Goal: Task Accomplishment & Management: Complete application form

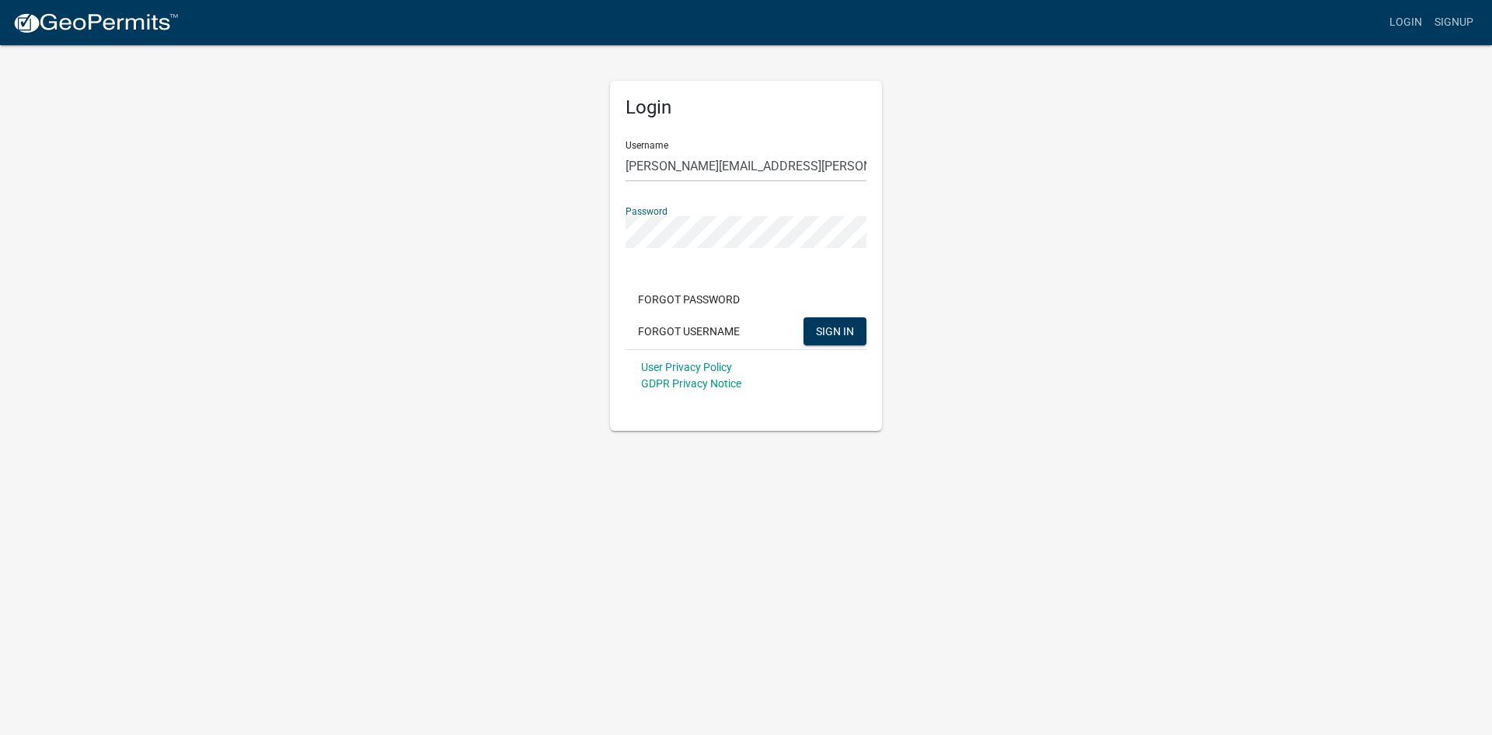
click at [804, 317] on button "SIGN IN" at bounding box center [835, 331] width 63 height 28
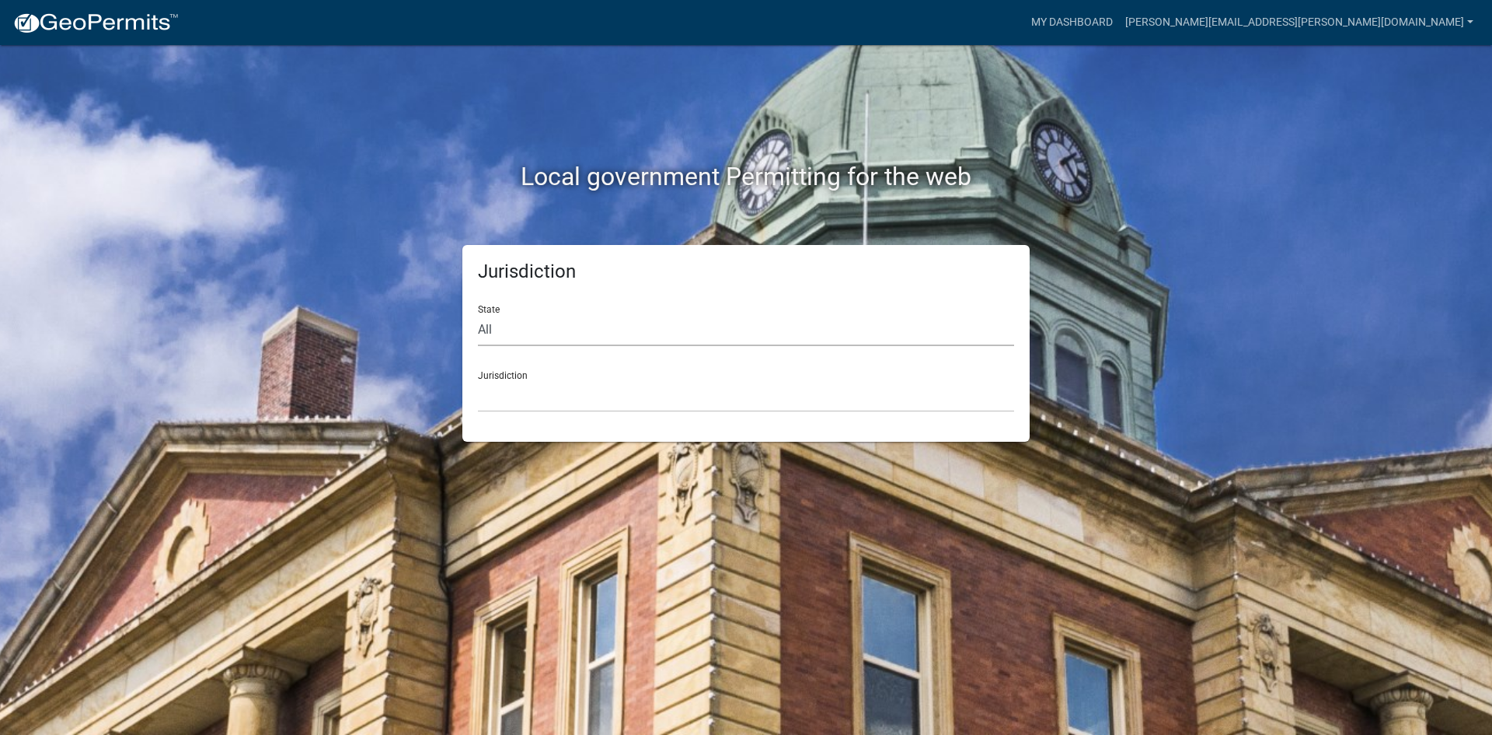
click at [490, 330] on select "All [US_STATE] [US_STATE] [US_STATE] [US_STATE] [US_STATE] [US_STATE] [US_STATE…" at bounding box center [746, 330] width 536 height 32
select select "[US_STATE]"
click at [478, 314] on select "All [US_STATE] [US_STATE] [US_STATE] [US_STATE] [US_STATE] [US_STATE] [US_STATE…" at bounding box center [746, 330] width 536 height 32
click at [511, 380] on select "City of [GEOGRAPHIC_DATA], [US_STATE] City of [GEOGRAPHIC_DATA], [US_STATE] Cit…" at bounding box center [746, 396] width 536 height 32
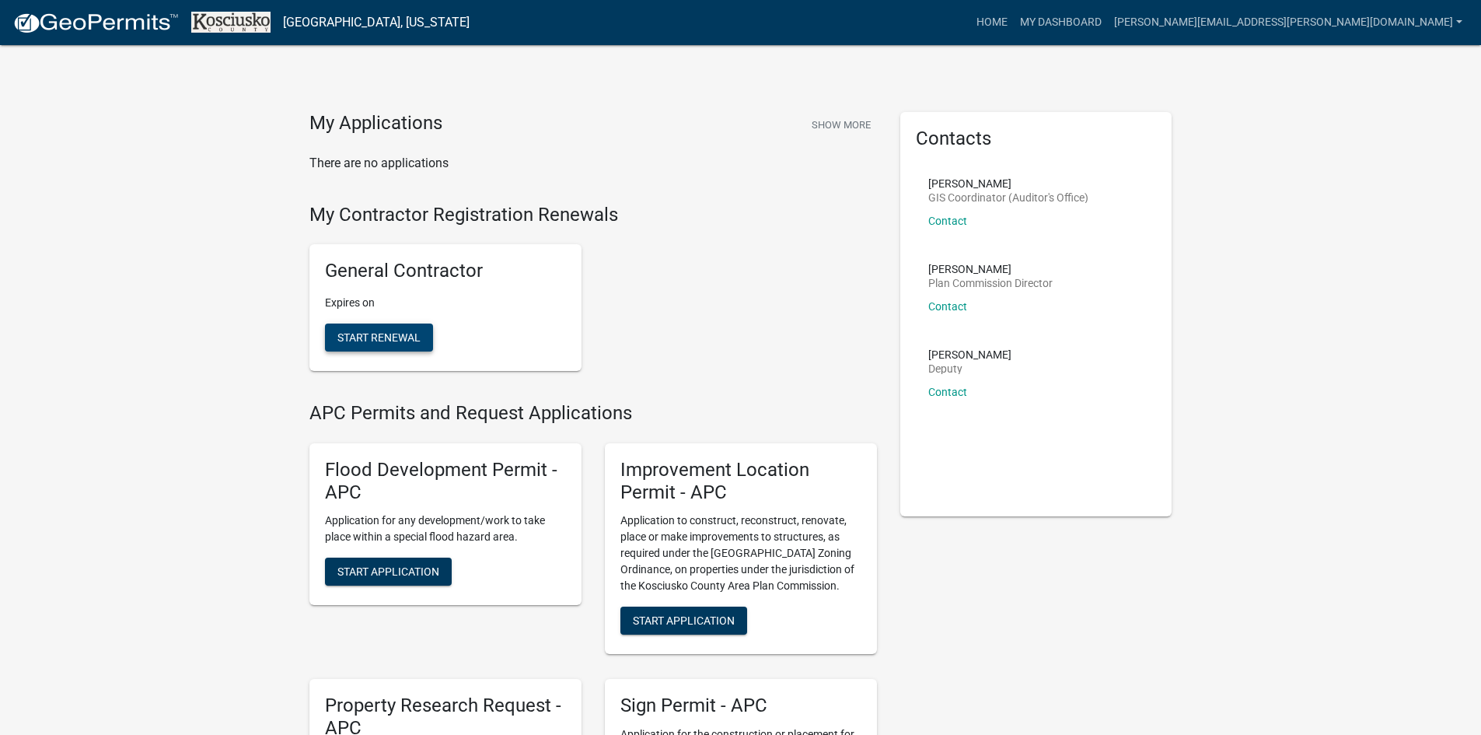
click at [393, 334] on span "Start Renewal" at bounding box center [378, 337] width 83 height 12
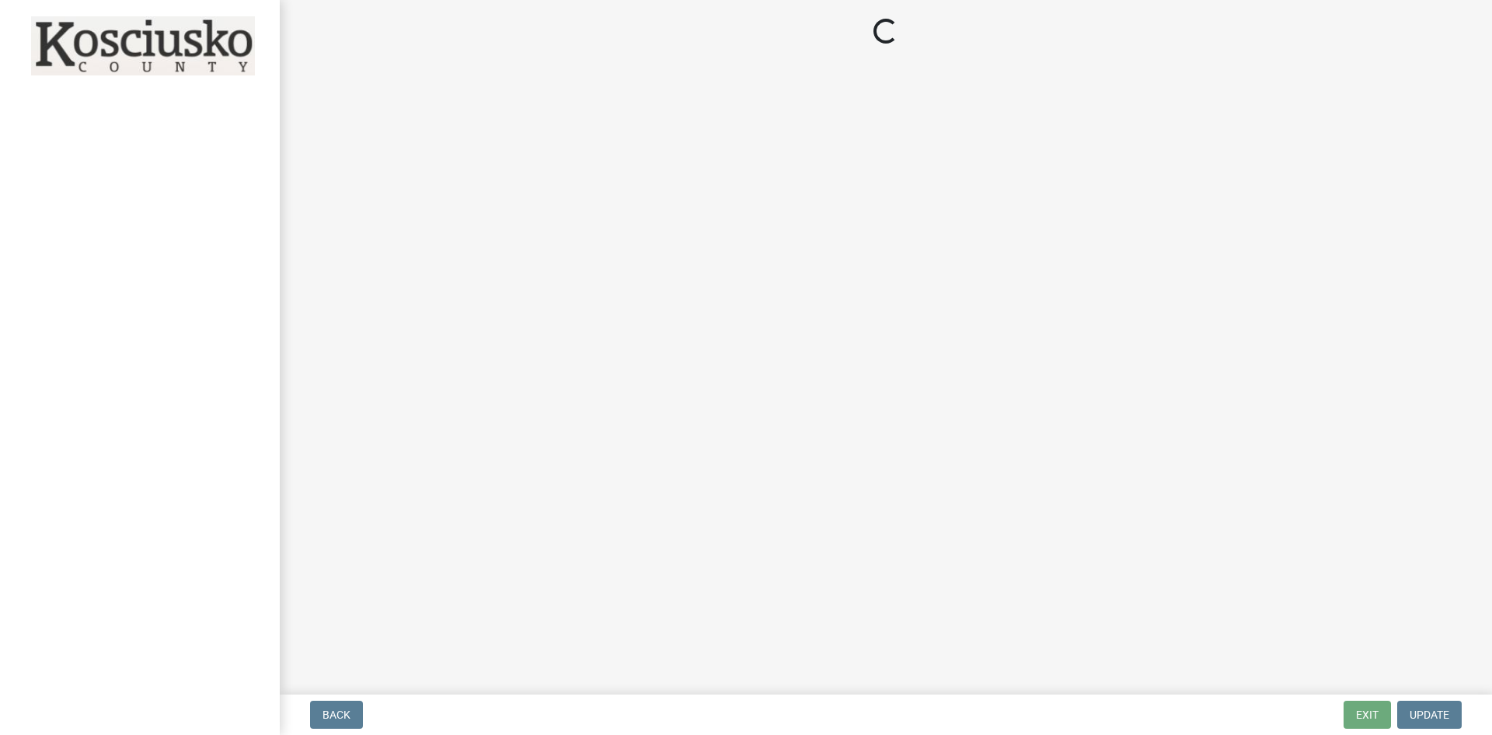
select select "IN"
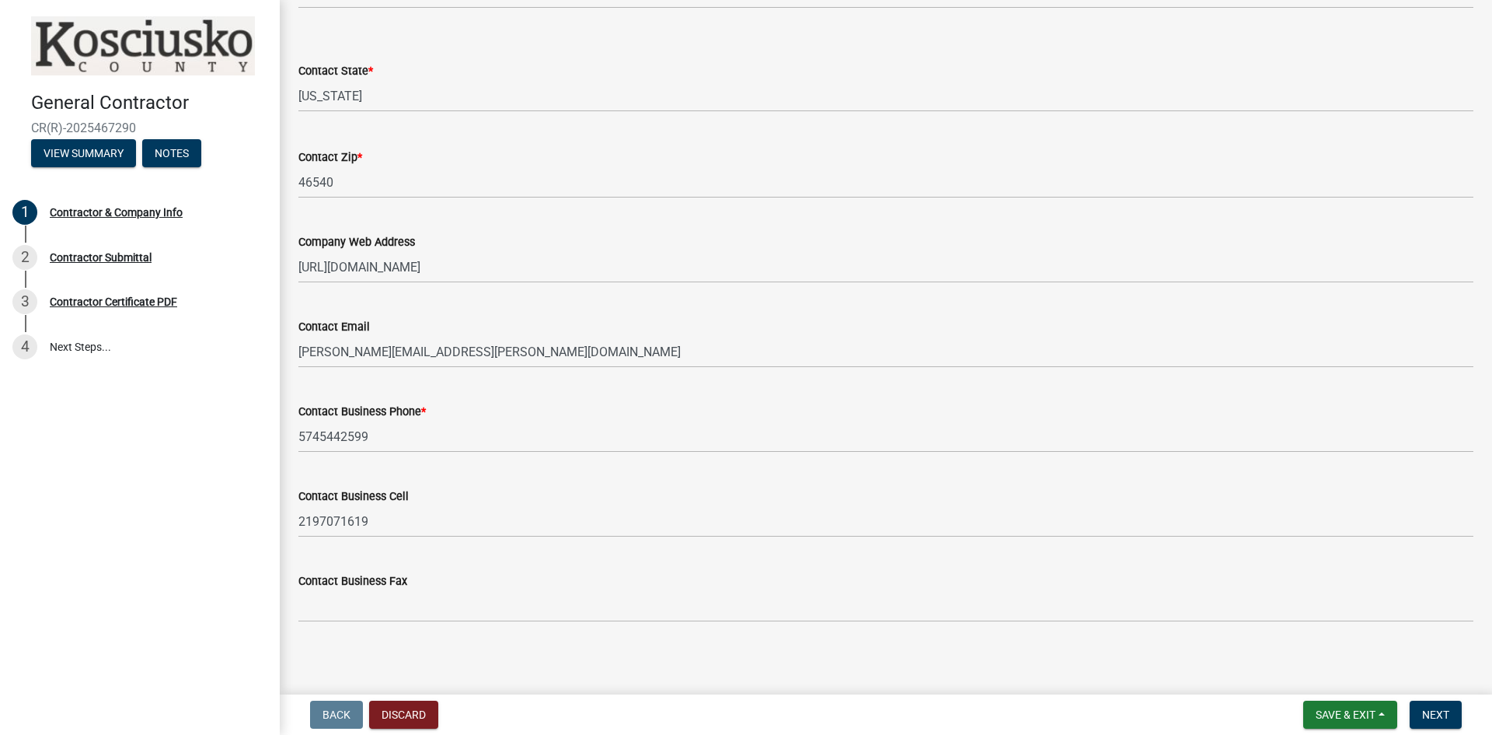
scroll to position [666, 0]
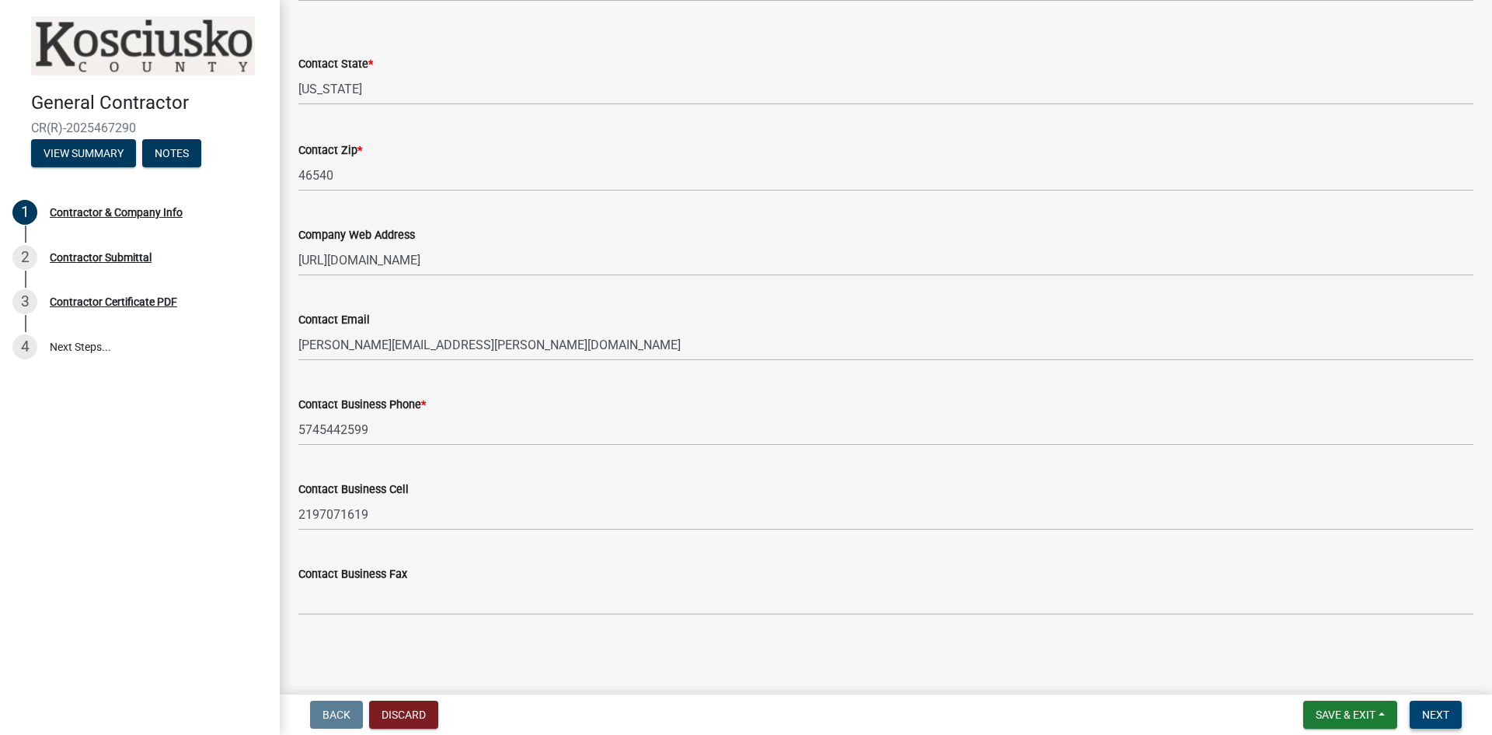
click at [1436, 717] on span "Next" at bounding box center [1436, 714] width 27 height 12
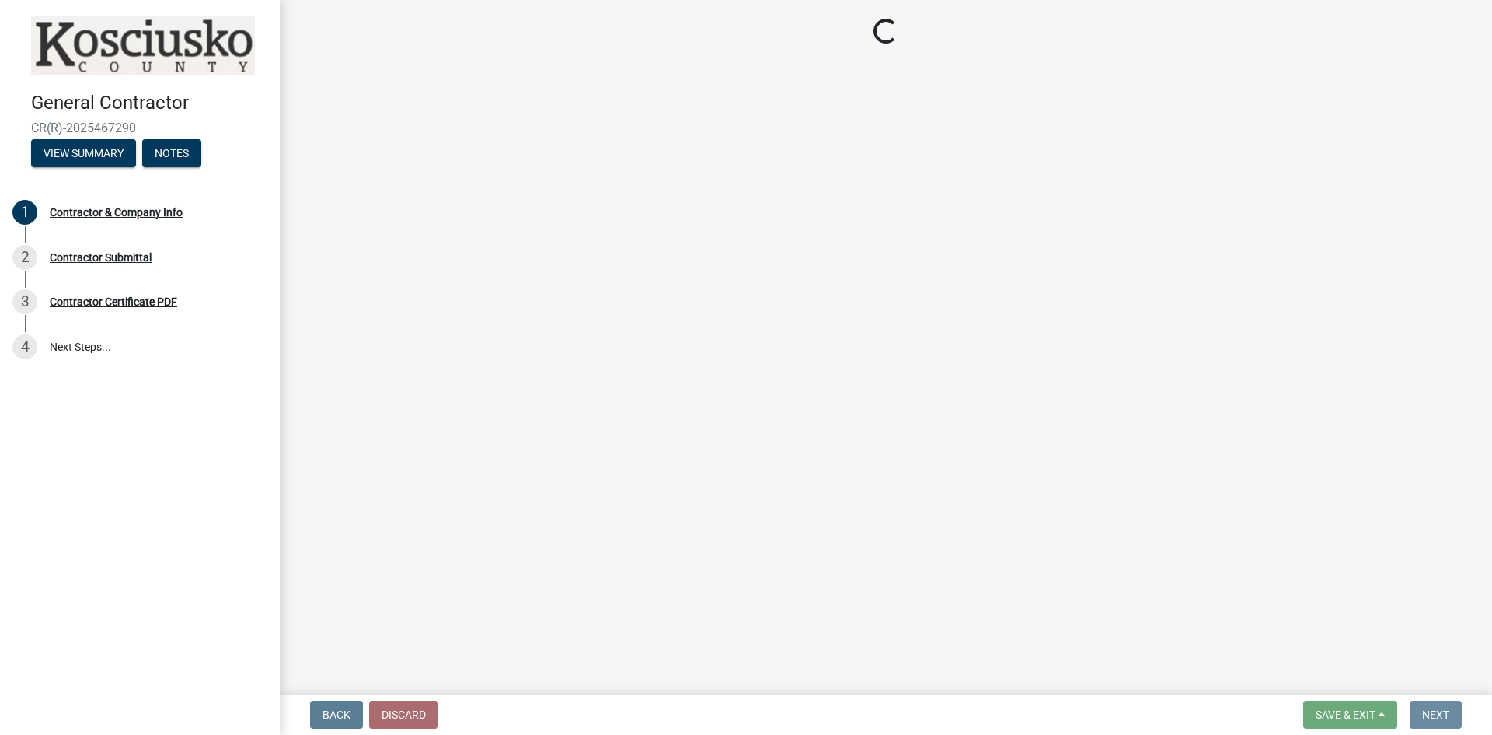
scroll to position [0, 0]
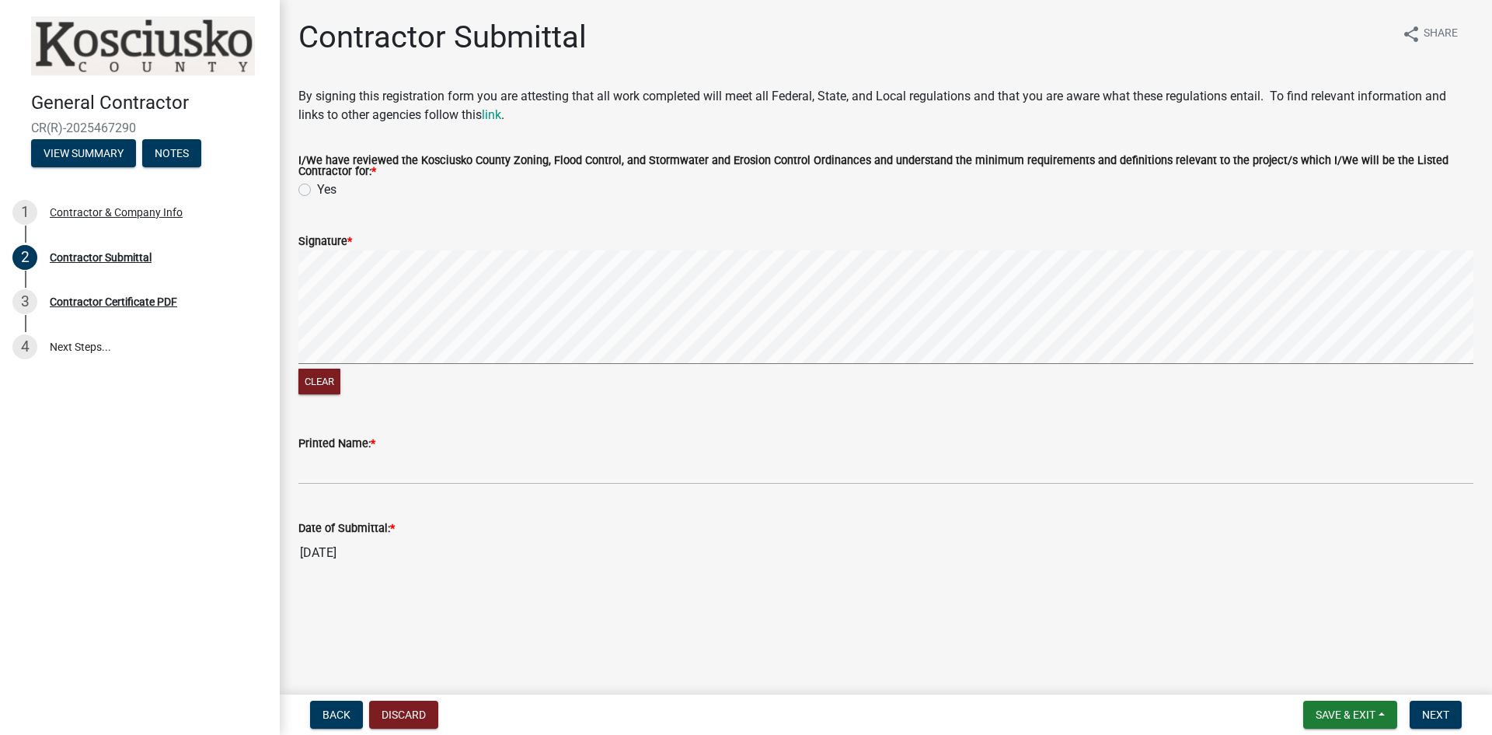
click at [317, 187] on label "Yes" at bounding box center [326, 189] width 19 height 19
click at [317, 187] on input "Yes" at bounding box center [322, 185] width 10 height 10
radio input "true"
click at [442, 365] on signature-pad at bounding box center [885, 309] width 1175 height 118
click at [589, 368] on signature-pad at bounding box center [885, 309] width 1175 height 118
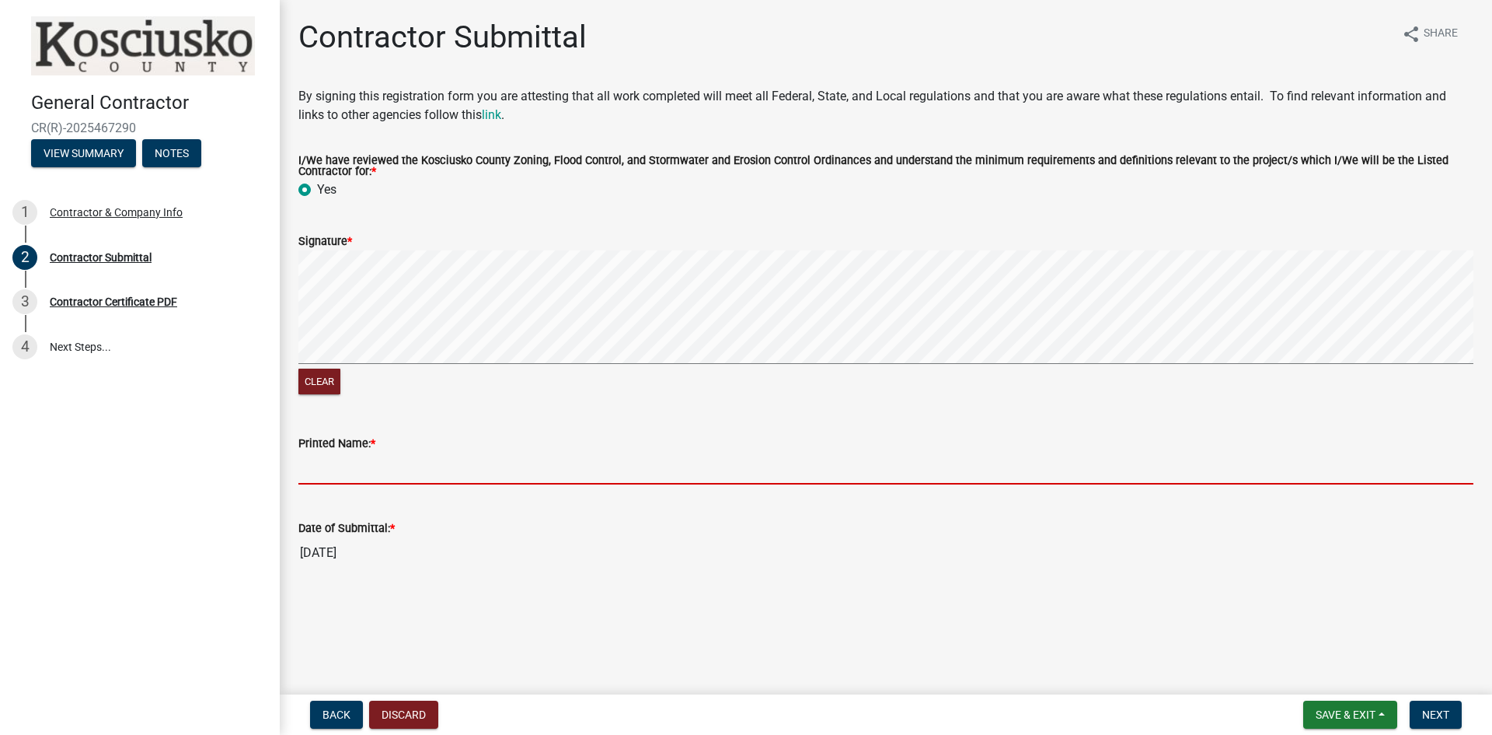
click at [419, 466] on input "Printed Name: *" at bounding box center [885, 468] width 1175 height 32
type input "[PERSON_NAME]"
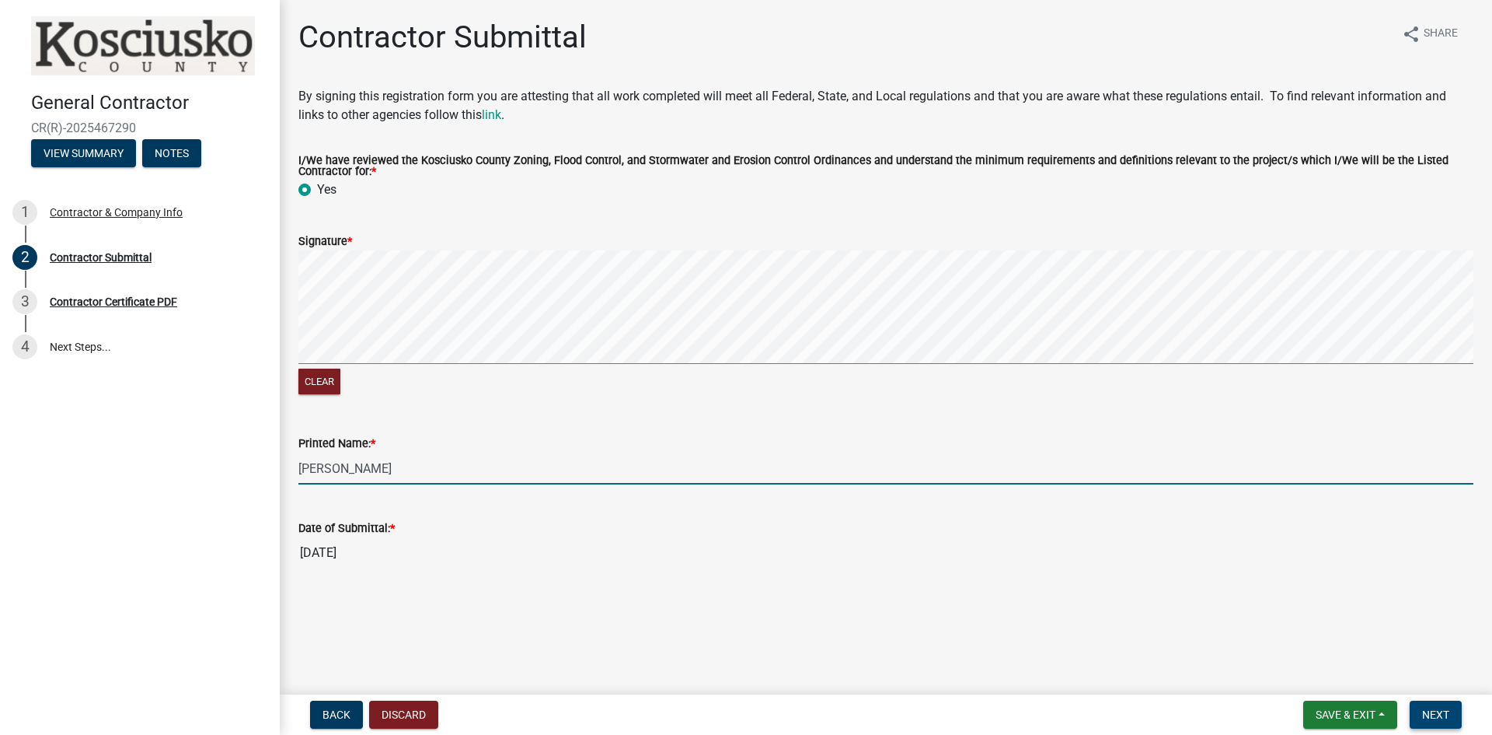
click at [1430, 719] on span "Next" at bounding box center [1436, 714] width 27 height 12
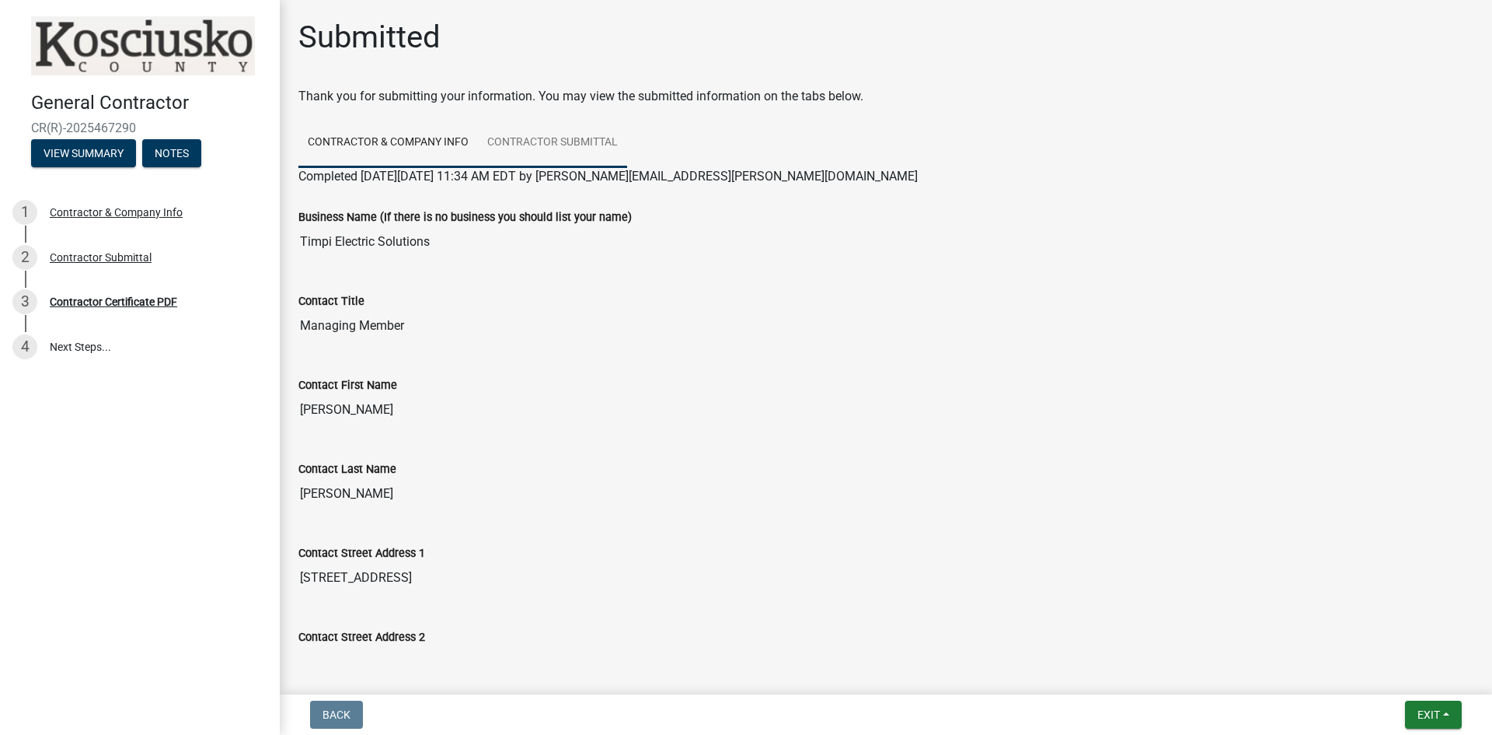
click at [496, 147] on link "Contractor Submittal" at bounding box center [552, 143] width 149 height 50
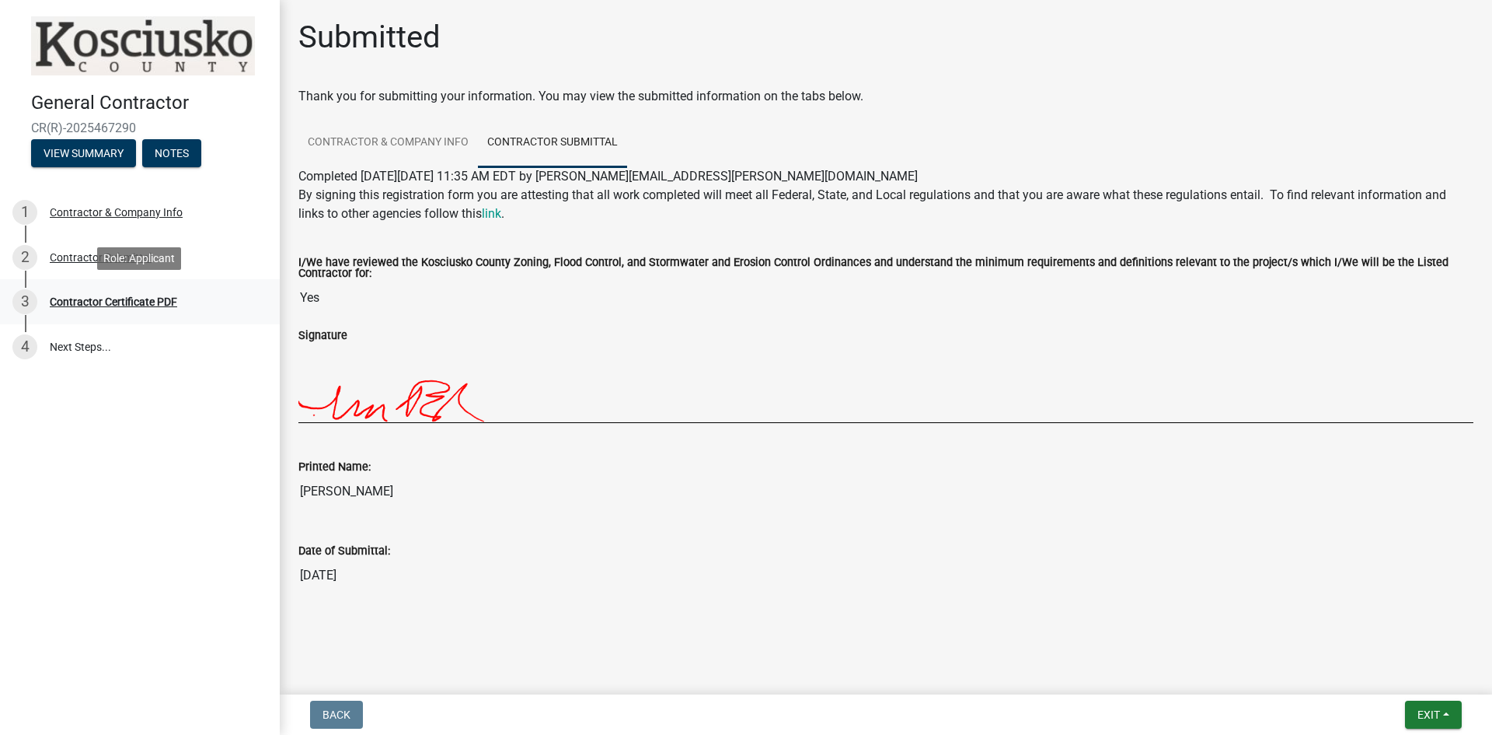
click at [119, 303] on div "Contractor Certificate PDF" at bounding box center [113, 301] width 127 height 11
click at [118, 298] on div "Contractor Certificate PDF" at bounding box center [113, 301] width 127 height 11
click at [76, 351] on link "4 Next Steps..." at bounding box center [140, 346] width 280 height 45
click at [1471, 29] on div at bounding box center [746, 35] width 1492 height 70
click at [410, 146] on link "Contractor & Company Info" at bounding box center [388, 143] width 180 height 50
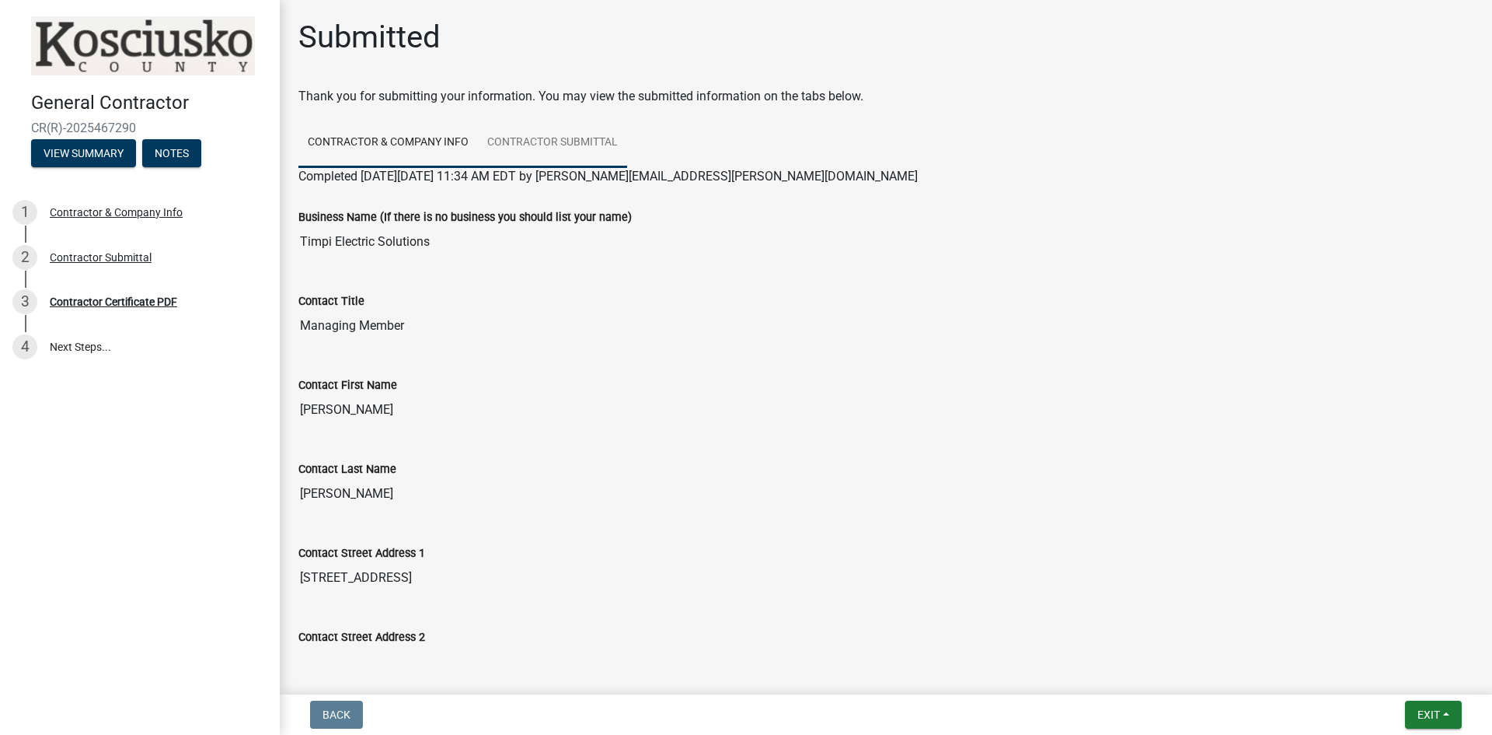
click at [553, 148] on link "Contractor Submittal" at bounding box center [552, 143] width 149 height 50
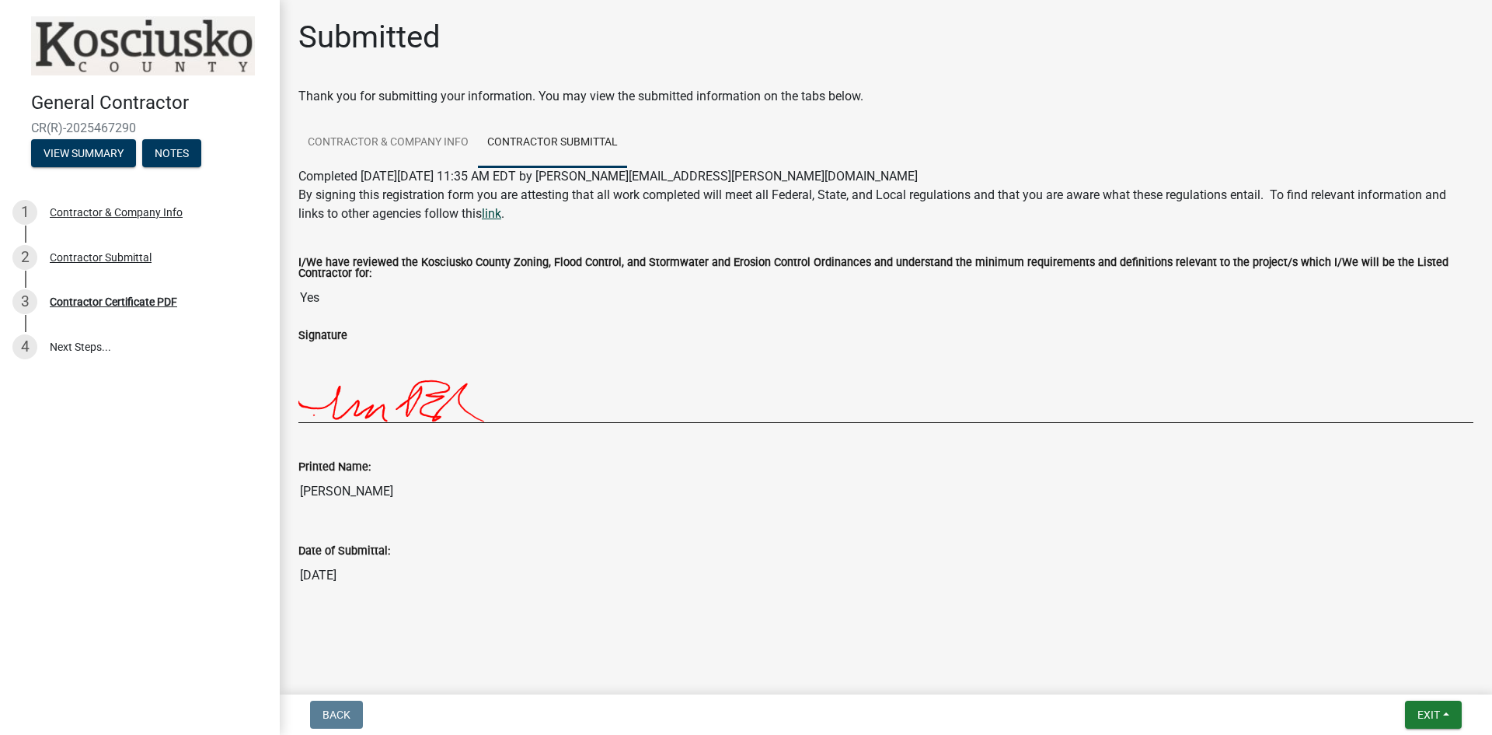
click at [495, 215] on link "link" at bounding box center [491, 213] width 19 height 15
click at [70, 340] on link "4 Next Steps..." at bounding box center [140, 346] width 280 height 45
click at [1443, 716] on button "Exit" at bounding box center [1433, 714] width 57 height 28
click at [1384, 672] on button "Save & Exit" at bounding box center [1400, 673] width 124 height 37
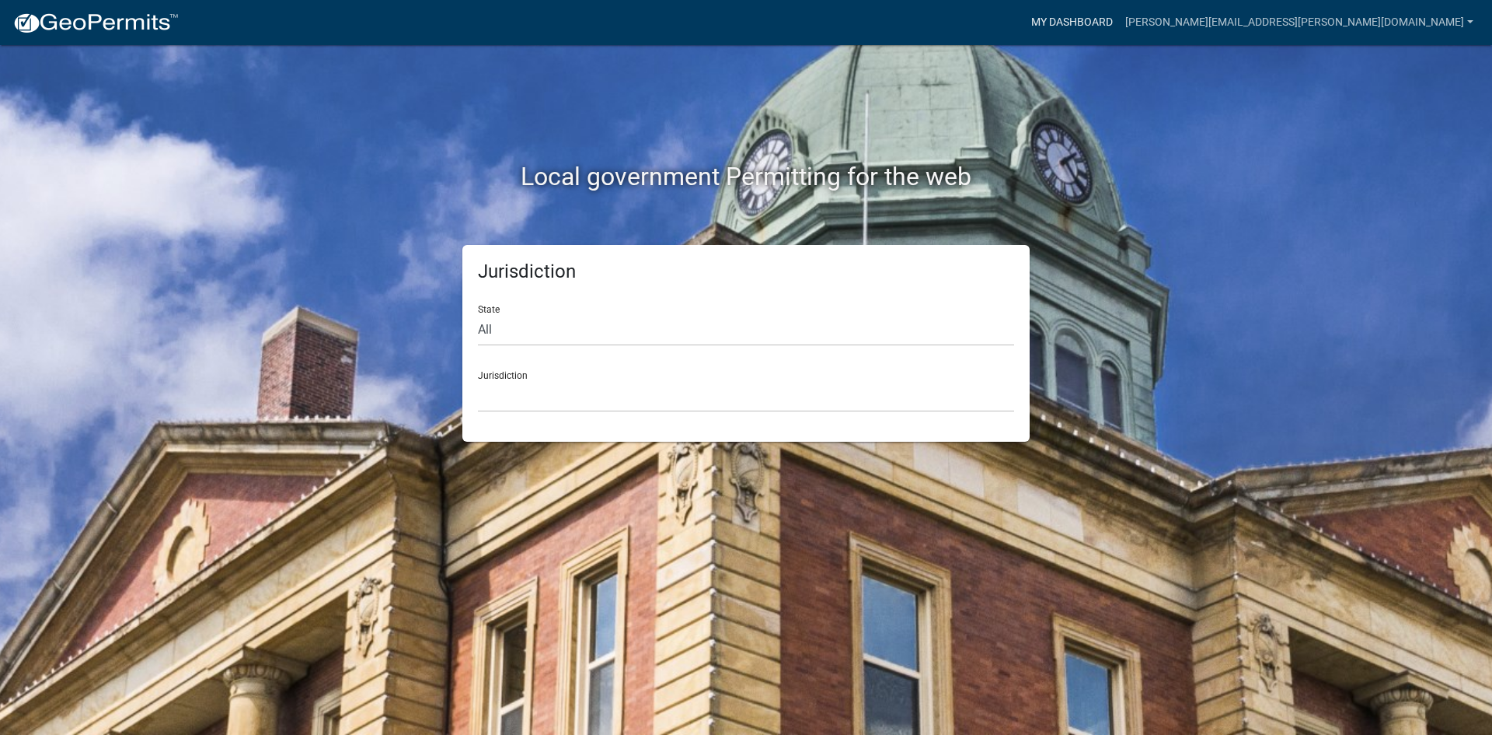
click at [1119, 14] on link "My Dashboard" at bounding box center [1072, 23] width 94 height 30
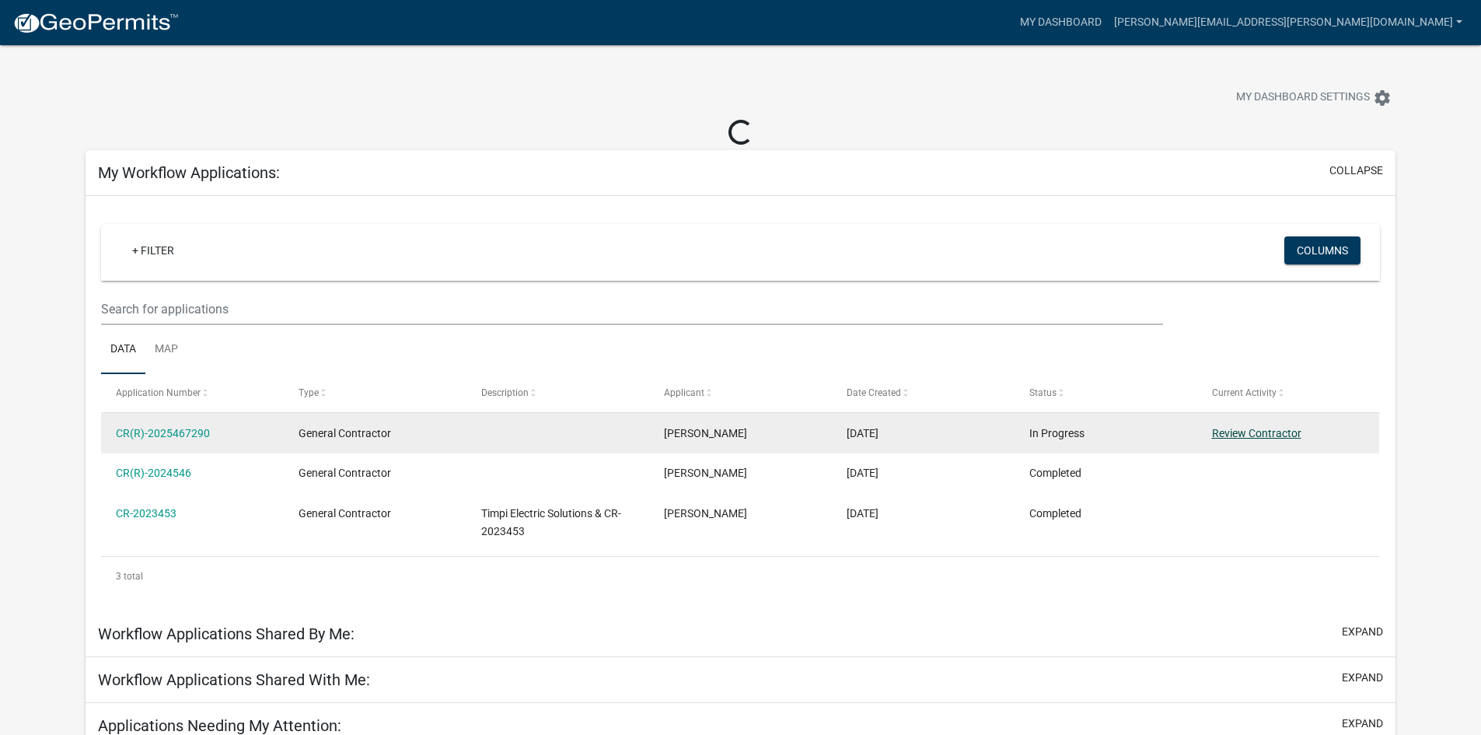
click at [1249, 431] on link "Review Contractor" at bounding box center [1256, 433] width 89 height 12
